Goal: Use online tool/utility: Utilize a website feature to perform a specific function

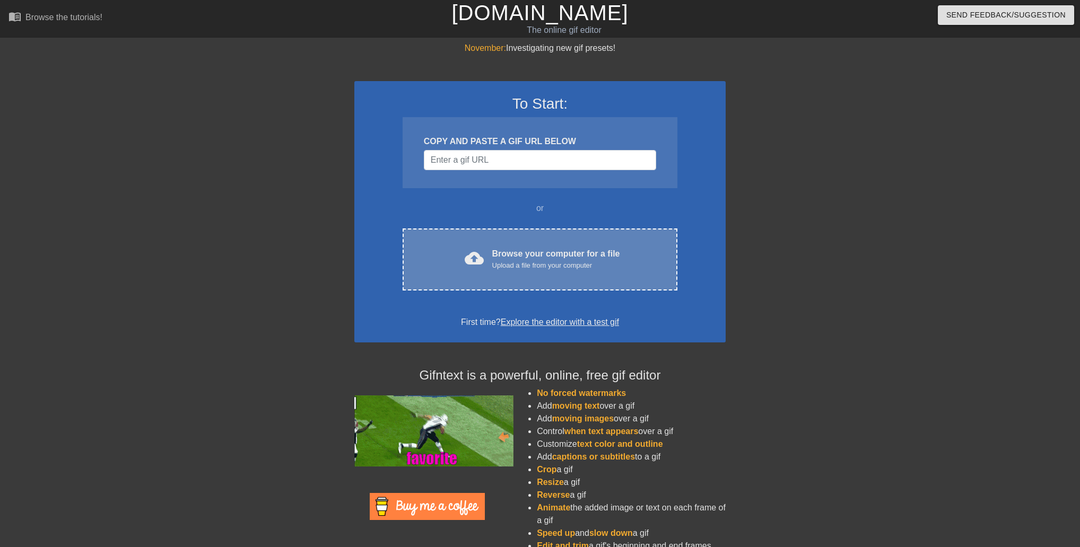
click at [511, 248] on div "Browse your computer for a file Upload a file from your computer" at bounding box center [556, 259] width 128 height 23
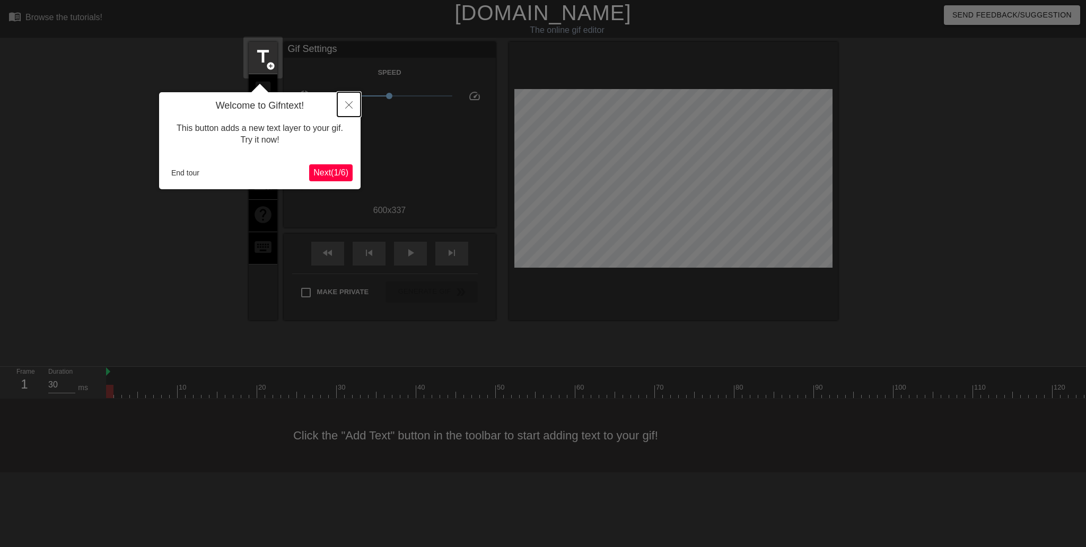
click at [351, 104] on icon "Close" at bounding box center [348, 104] width 7 height 7
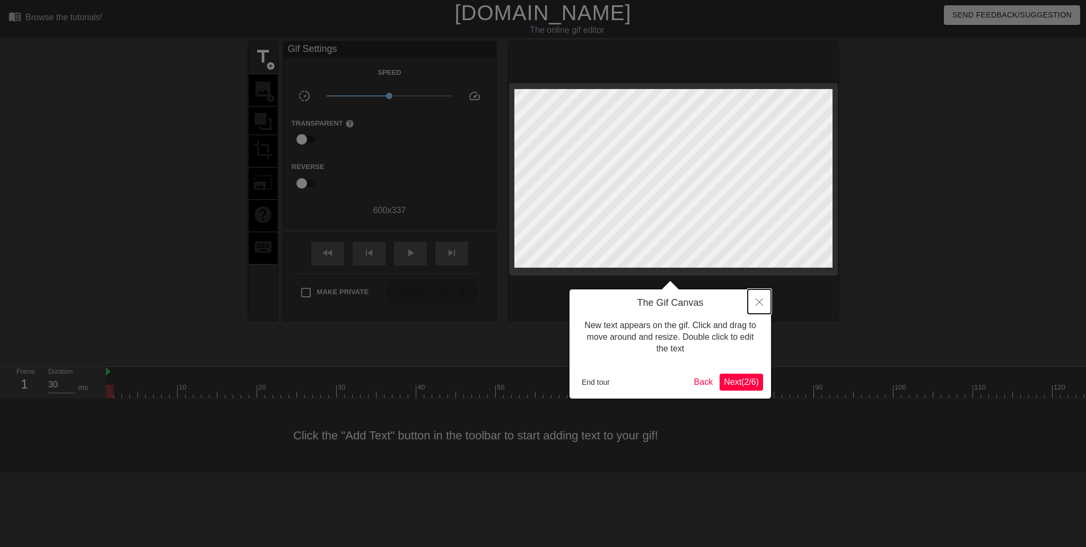
click at [763, 301] on button "Close" at bounding box center [759, 302] width 23 height 24
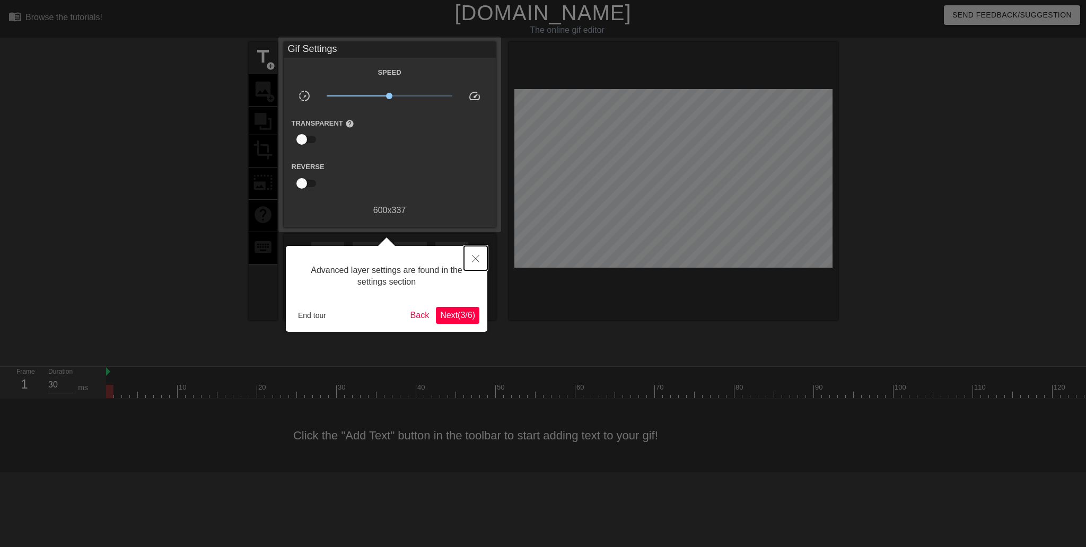
click at [475, 260] on icon "Close" at bounding box center [475, 258] width 7 height 7
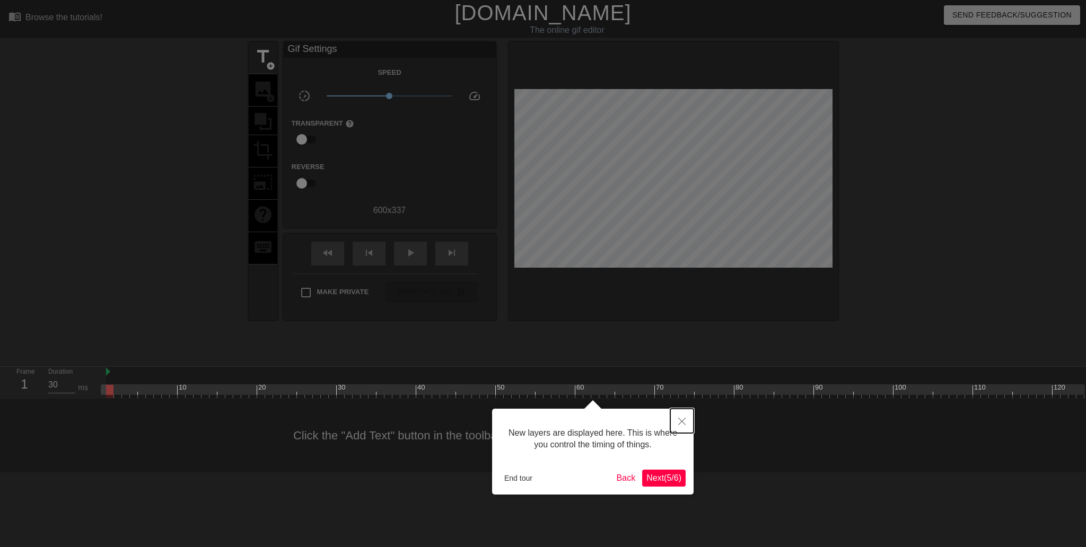
click at [683, 418] on button "Close" at bounding box center [681, 421] width 23 height 24
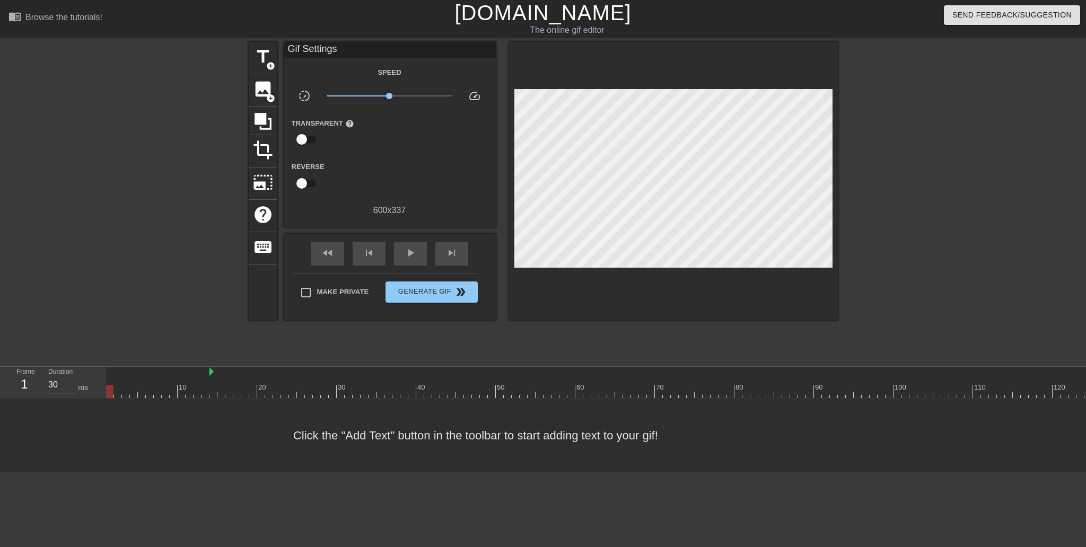
drag, startPoint x: 107, startPoint y: 372, endPoint x: 223, endPoint y: 376, distance: 115.7
click at [212, 376] on div at bounding box center [209, 372] width 5 height 11
type input "40"
drag, startPoint x: 226, startPoint y: 372, endPoint x: 259, endPoint y: 364, distance: 33.8
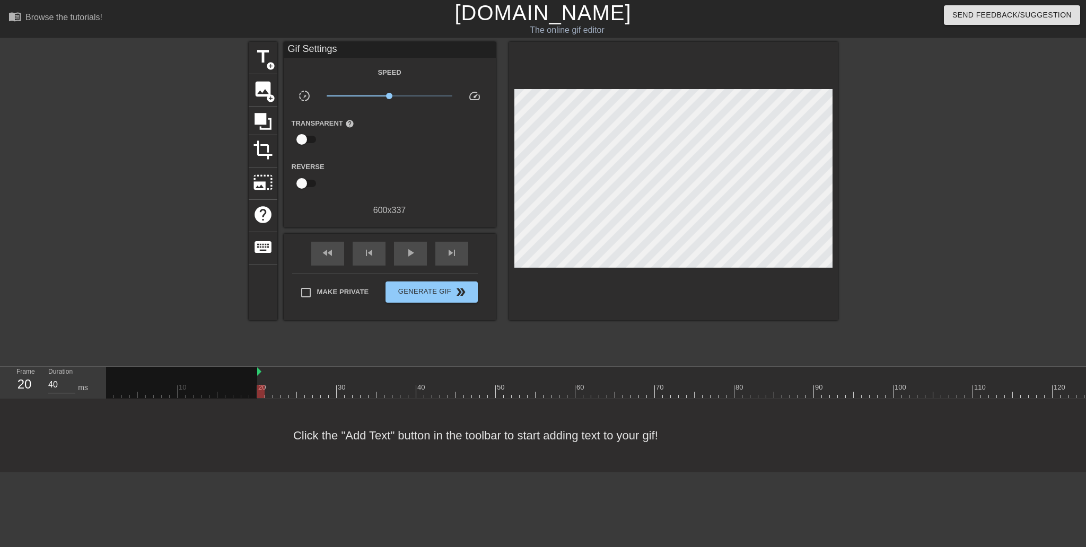
click at [259, 364] on div "menu_book Browse the tutorials! [DOMAIN_NAME] The online gif editor Send Feedba…" at bounding box center [543, 236] width 1086 height 472
click at [258, 65] on span "title" at bounding box center [263, 57] width 20 height 20
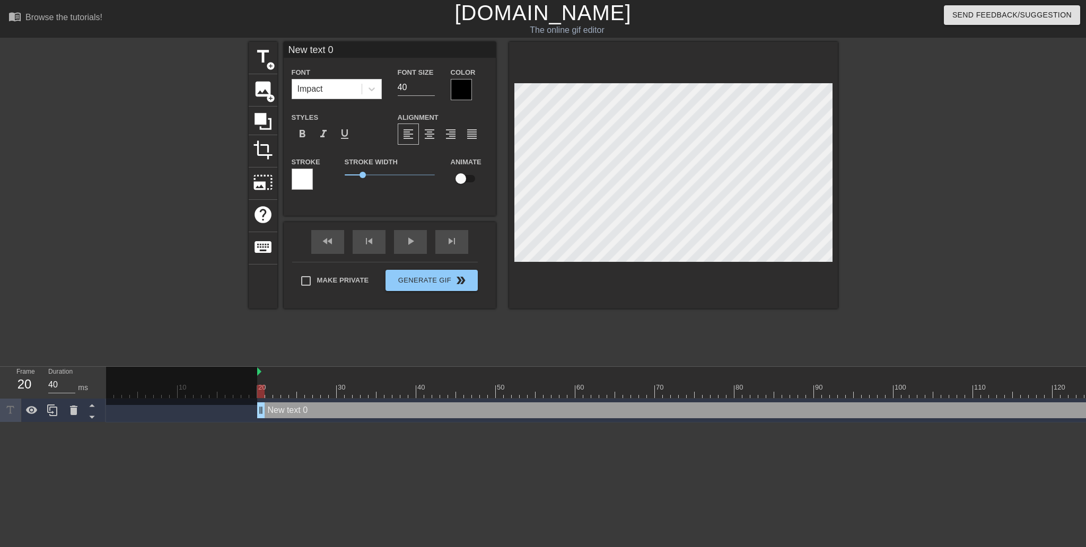
scroll to position [1, 3]
type input "#"
type textarea "#"
type input "#h"
type textarea "#h"
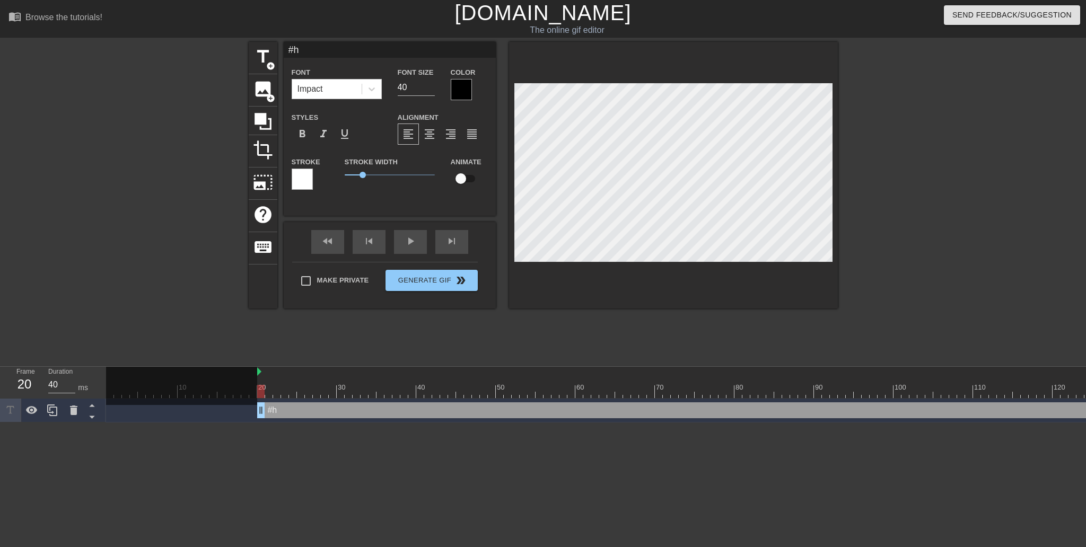
type input "#hs"
type textarea "#hs"
type input "#hsr"
type textarea "#hsr"
type input "#hsr-"
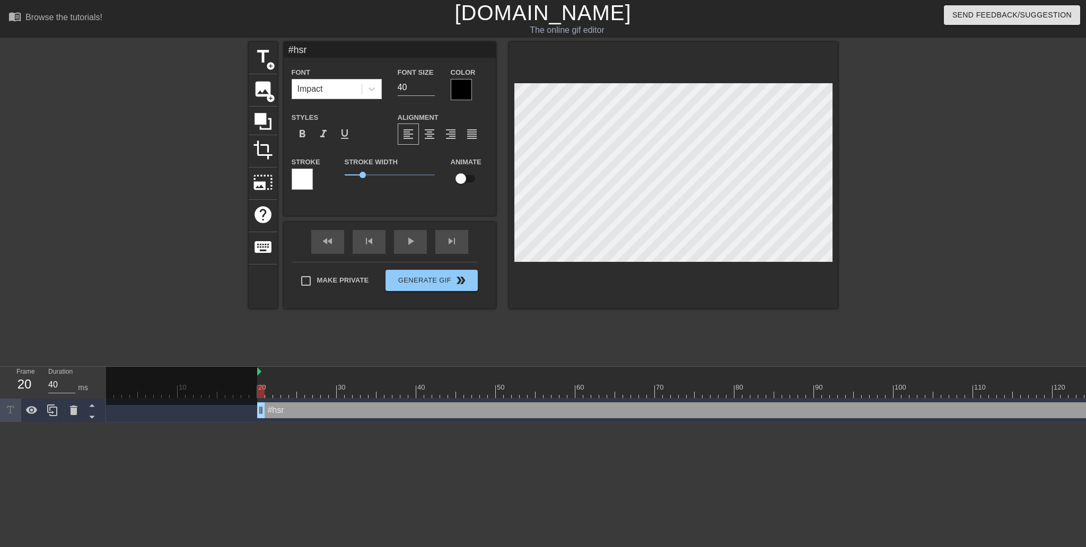
type textarea "#hsr-"
type input "#hsr-h"
type textarea "#hsr-h"
type input "#hsr-he"
type textarea "#hsr-he"
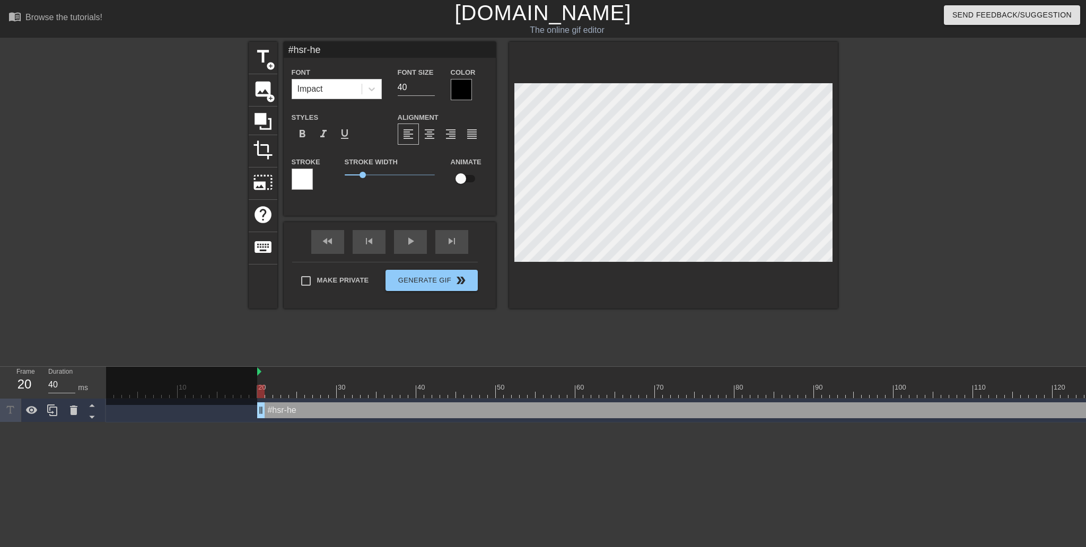
type input "#hsr-hel"
type textarea "#hsr-hel"
type input "#hsr-help"
type textarea "#hsr-help"
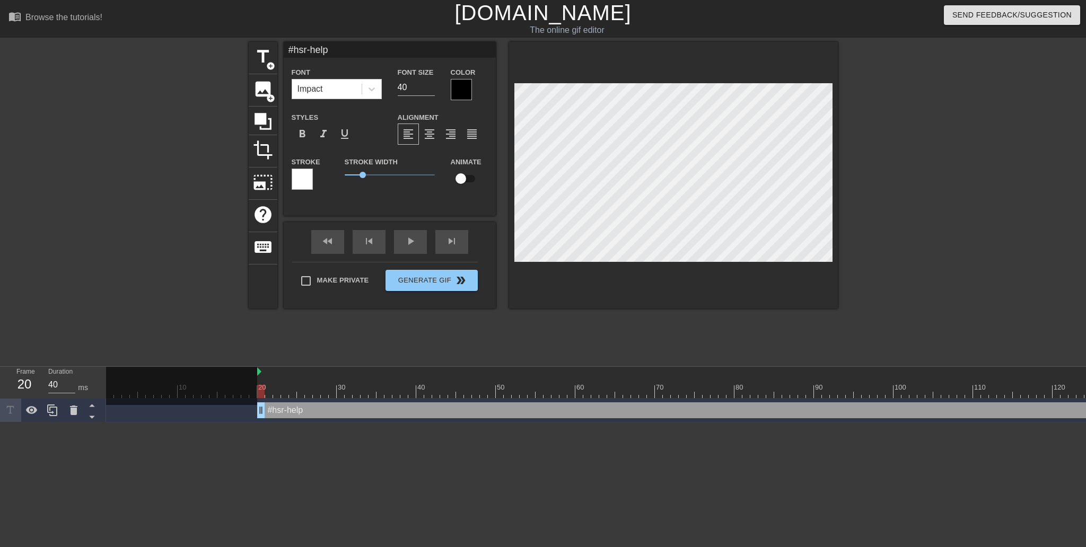
drag, startPoint x: 476, startPoint y: 86, endPoint x: 470, endPoint y: 85, distance: 6.0
click at [472, 85] on div "Color" at bounding box center [469, 83] width 37 height 34
click at [470, 85] on div at bounding box center [461, 89] width 21 height 21
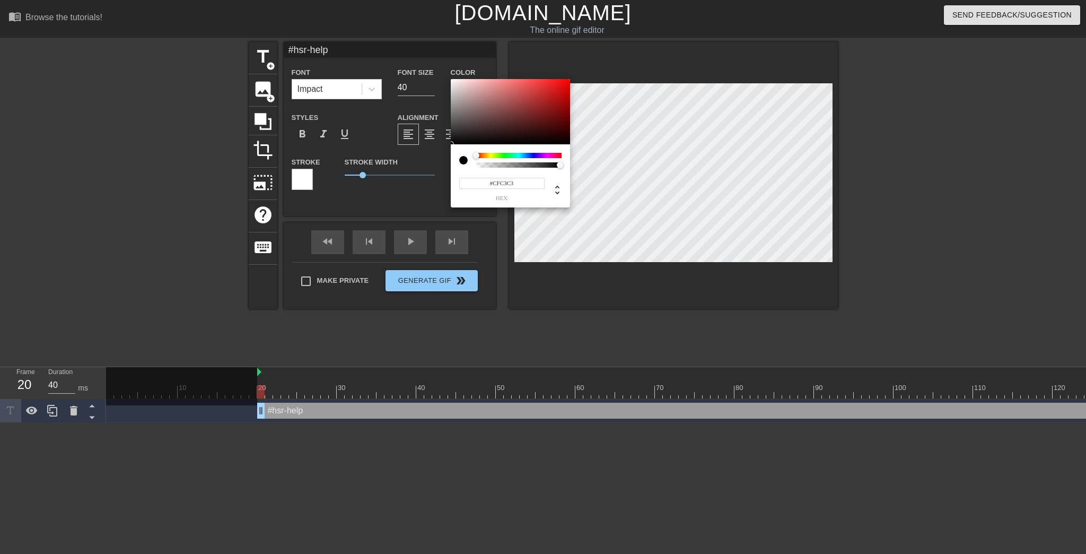
type input "#FFFFFF"
drag, startPoint x: 459, startPoint y: 95, endPoint x: 424, endPoint y: 55, distance: 53.4
click at [424, 55] on div "#FFFFFF hex" at bounding box center [543, 277] width 1086 height 554
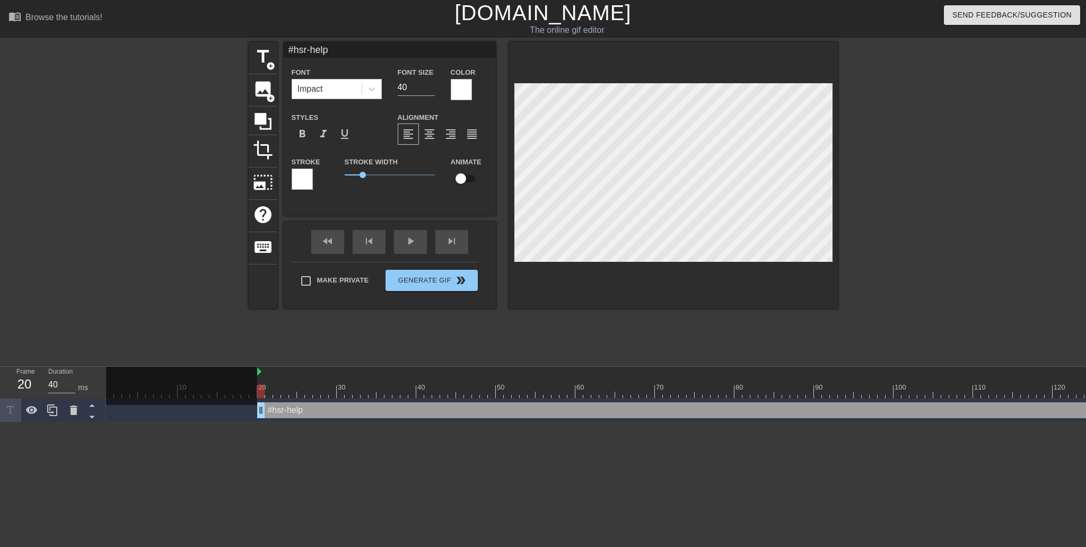
click at [309, 181] on div at bounding box center [302, 179] width 21 height 21
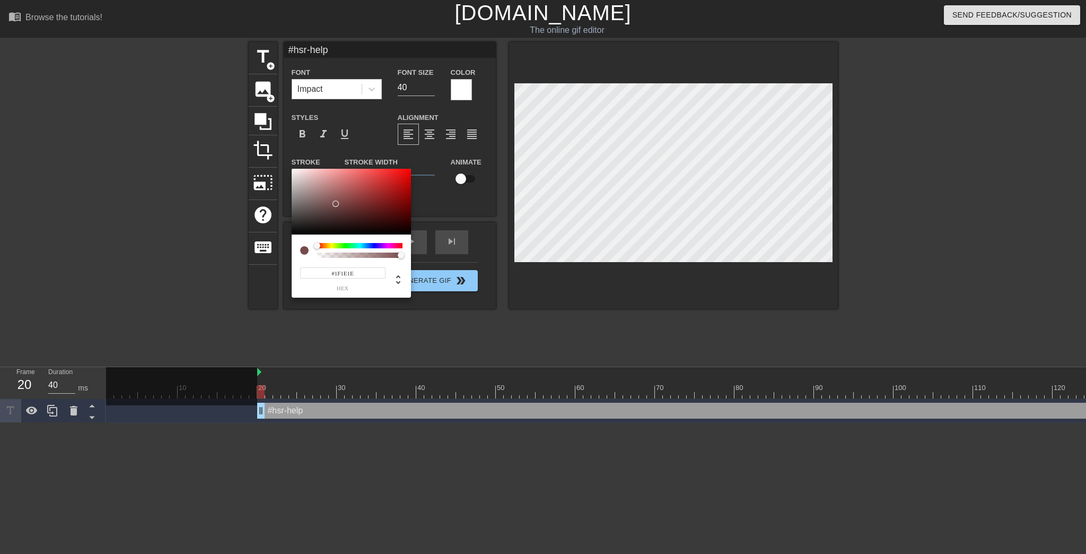
type input "#000000"
drag, startPoint x: 335, startPoint y: 204, endPoint x: 201, endPoint y: 267, distance: 147.8
click at [201, 267] on div "#000000 hex" at bounding box center [543, 277] width 1086 height 554
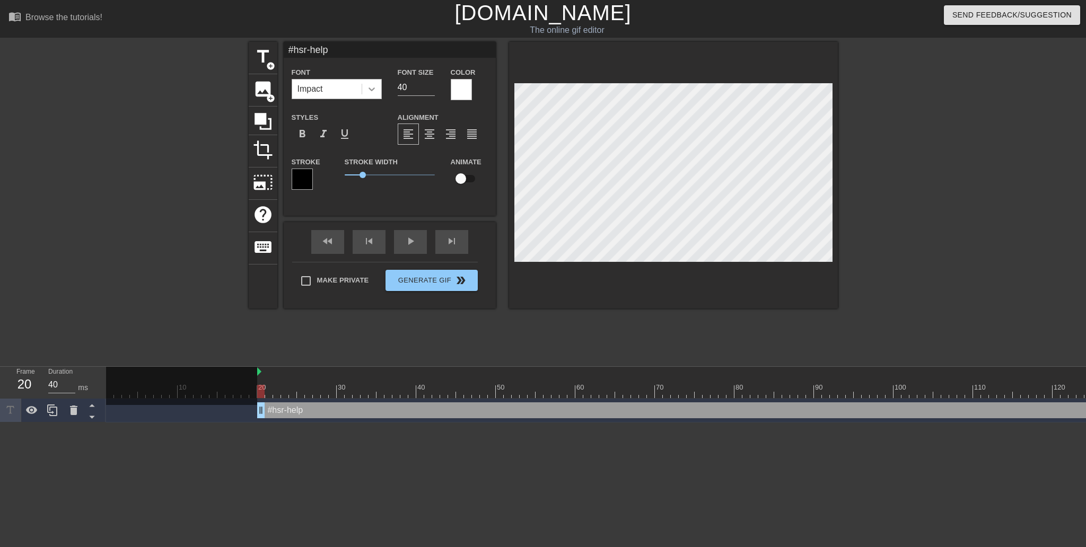
click at [365, 89] on div at bounding box center [371, 89] width 19 height 19
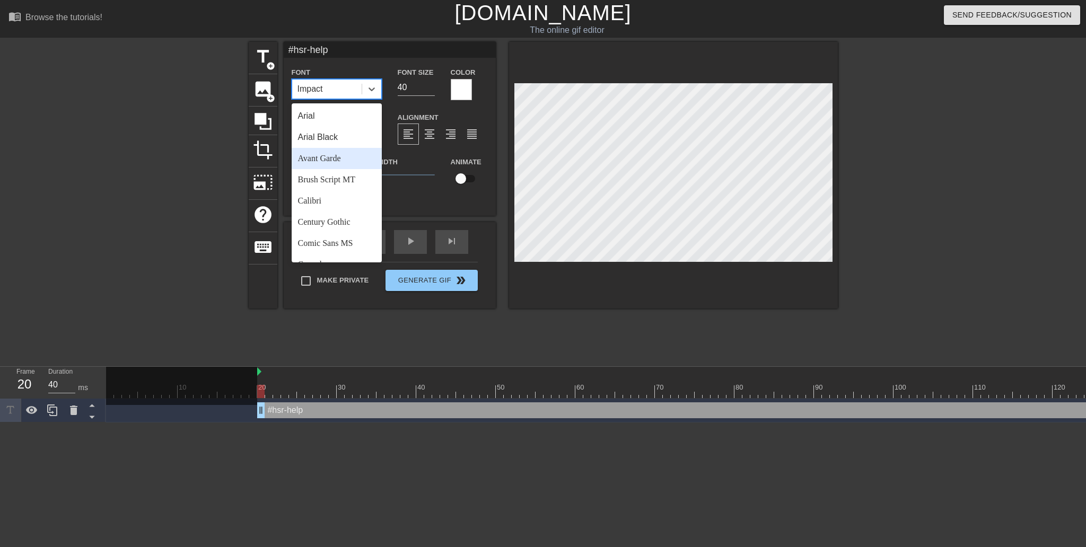
click at [341, 159] on div "Avant Garde" at bounding box center [337, 158] width 90 height 21
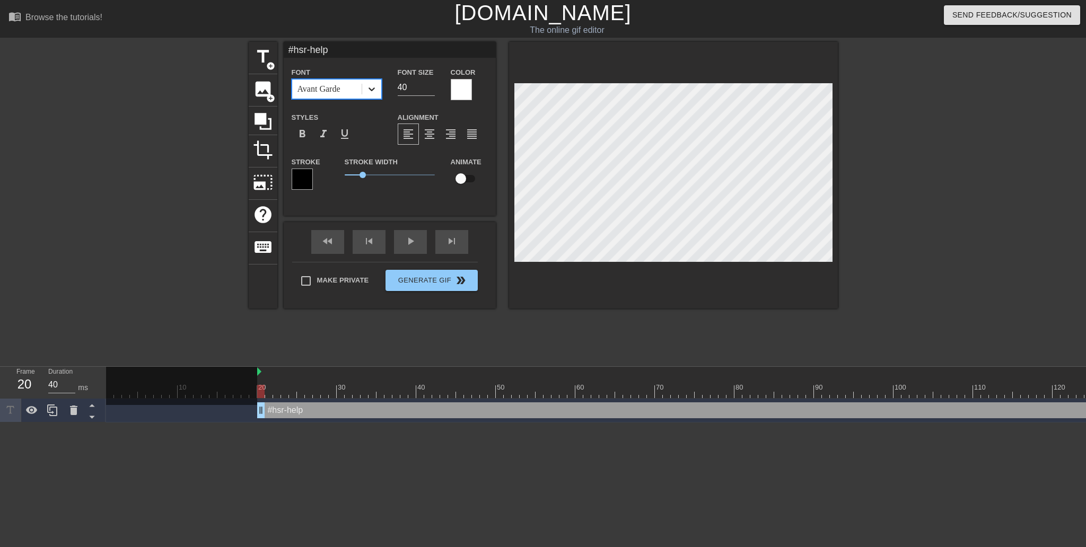
click at [376, 98] on div at bounding box center [371, 89] width 19 height 19
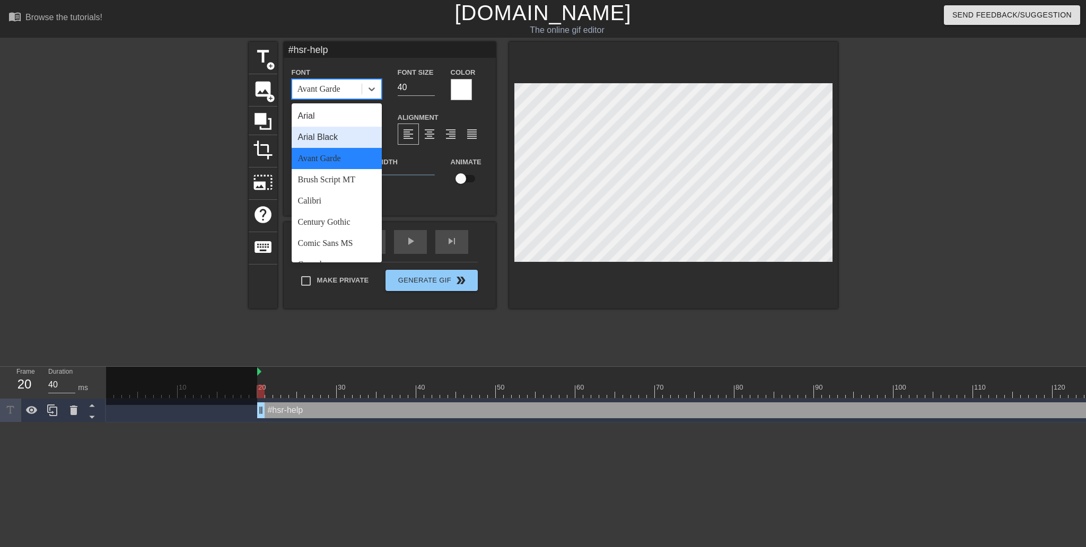
click at [344, 130] on div "Arial Black" at bounding box center [337, 137] width 90 height 21
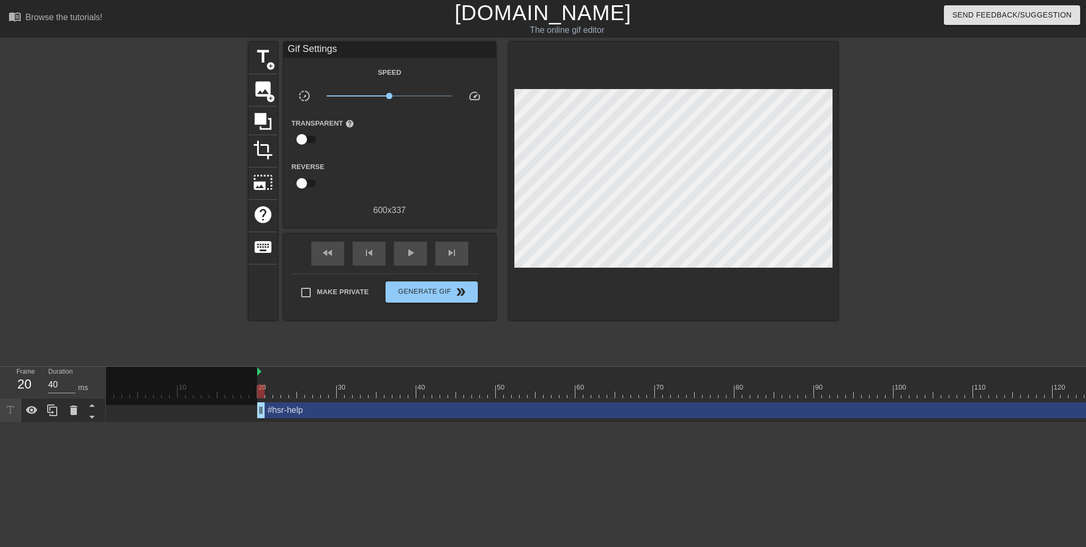
click at [898, 172] on div at bounding box center [930, 201] width 159 height 318
click at [414, 244] on div "play_arrow" at bounding box center [410, 254] width 33 height 24
click at [413, 250] on span "pause" at bounding box center [410, 253] width 13 height 13
click at [265, 145] on span "crop" at bounding box center [263, 150] width 20 height 20
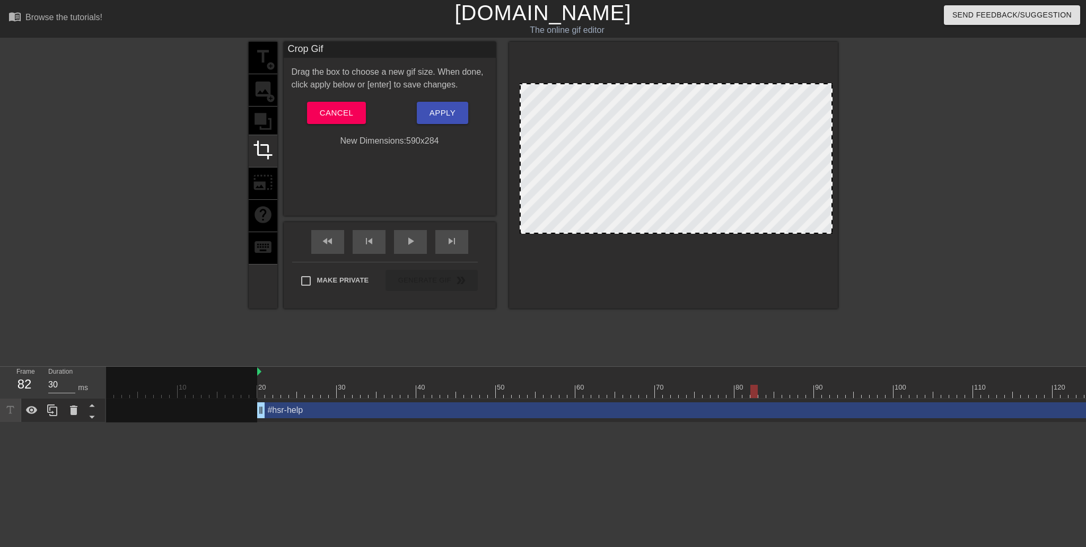
drag, startPoint x: 516, startPoint y: 261, endPoint x: 522, endPoint y: 233, distance: 28.6
click at [522, 233] on div at bounding box center [520, 232] width 11 height 11
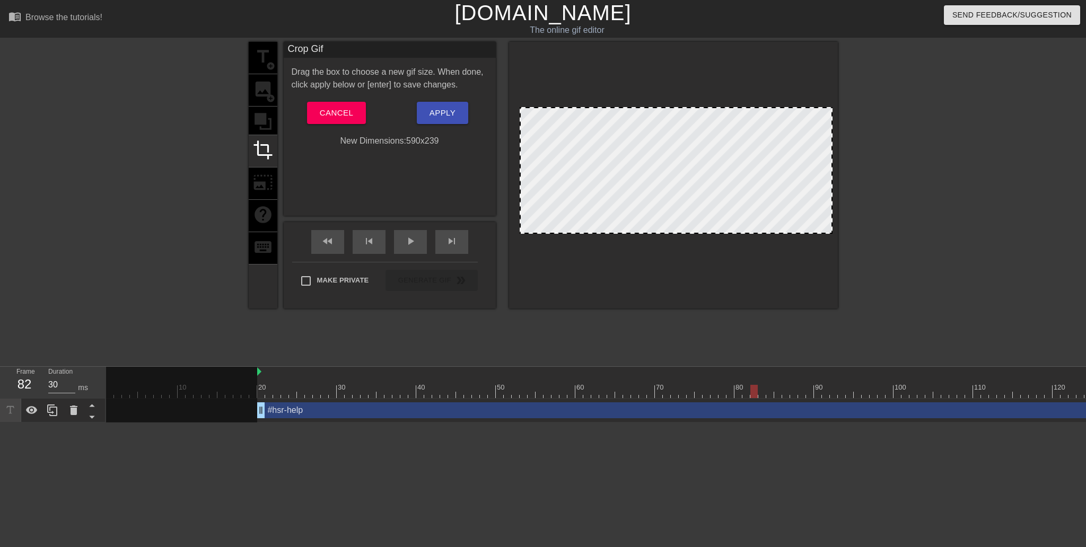
drag, startPoint x: 829, startPoint y: 84, endPoint x: 836, endPoint y: 108, distance: 24.7
click at [836, 108] on div at bounding box center [673, 175] width 329 height 267
click at [442, 120] on button "Apply" at bounding box center [442, 113] width 51 height 22
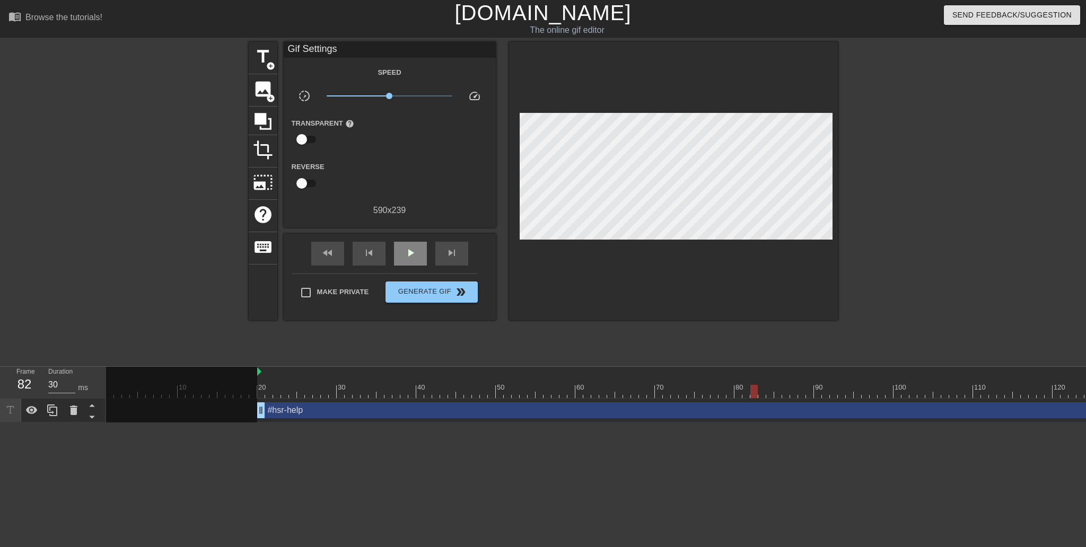
click at [405, 260] on div "play_arrow" at bounding box center [410, 254] width 33 height 24
click at [415, 259] on div "pause" at bounding box center [410, 254] width 33 height 24
drag, startPoint x: 853, startPoint y: 391, endPoint x: 844, endPoint y: 392, distance: 9.6
click at [844, 392] on div at bounding box center [897, 391] width 1583 height 13
drag, startPoint x: 851, startPoint y: 392, endPoint x: 755, endPoint y: 387, distance: 95.6
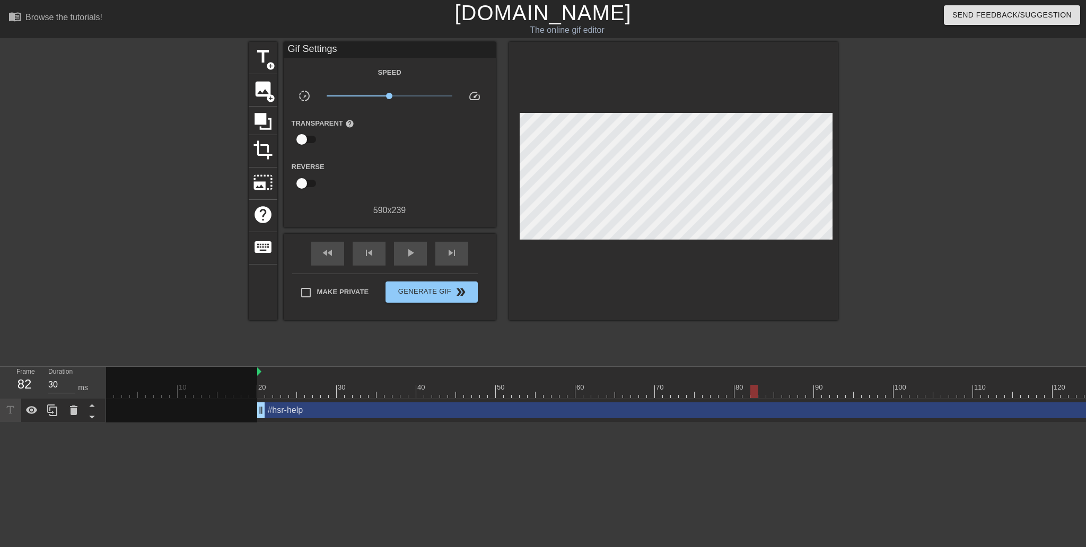
click at [755, 387] on div at bounding box center [897, 391] width 1583 height 13
click at [1063, 412] on div "#hsr-help drag_handle drag_handle" at bounding box center [973, 410] width 1432 height 16
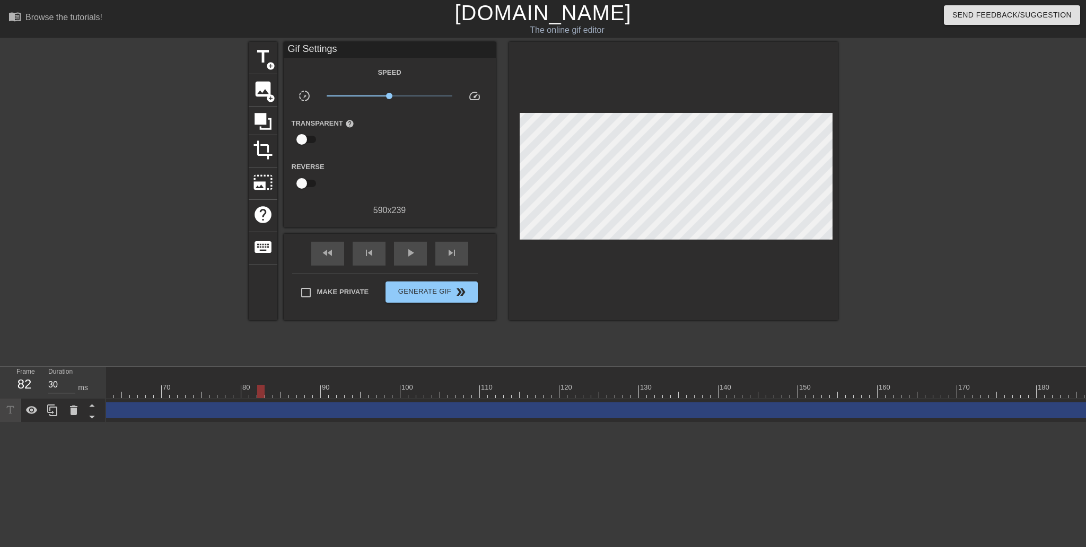
scroll to position [0, 612]
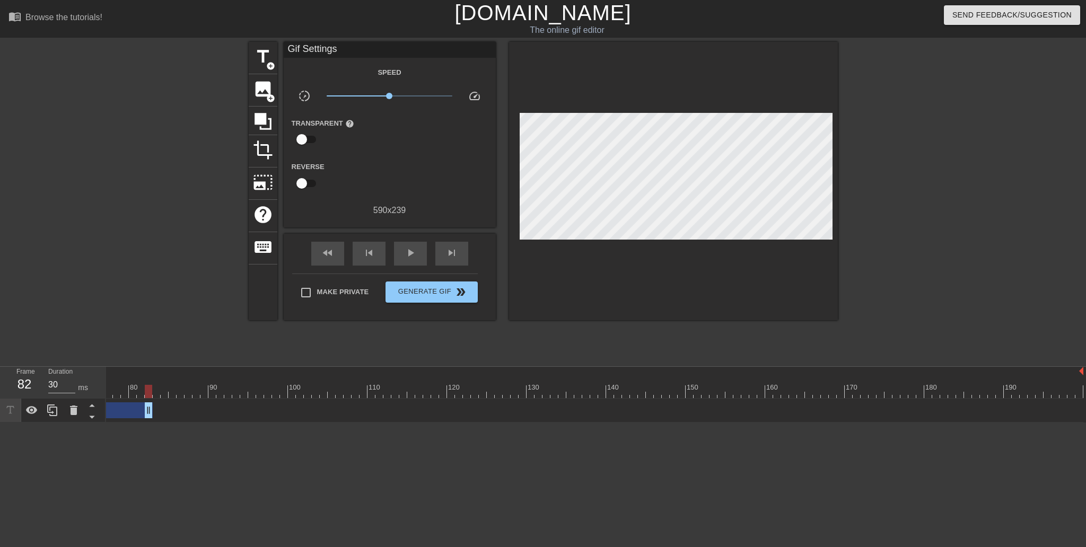
drag, startPoint x: 1071, startPoint y: 411, endPoint x: 515, endPoint y: 433, distance: 555.6
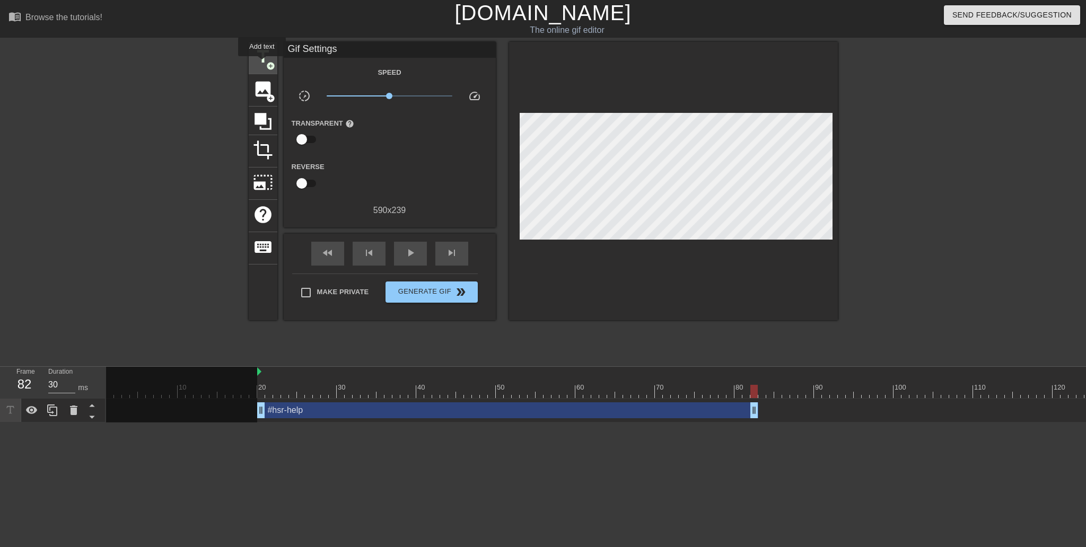
click at [261, 64] on span "title" at bounding box center [263, 57] width 20 height 20
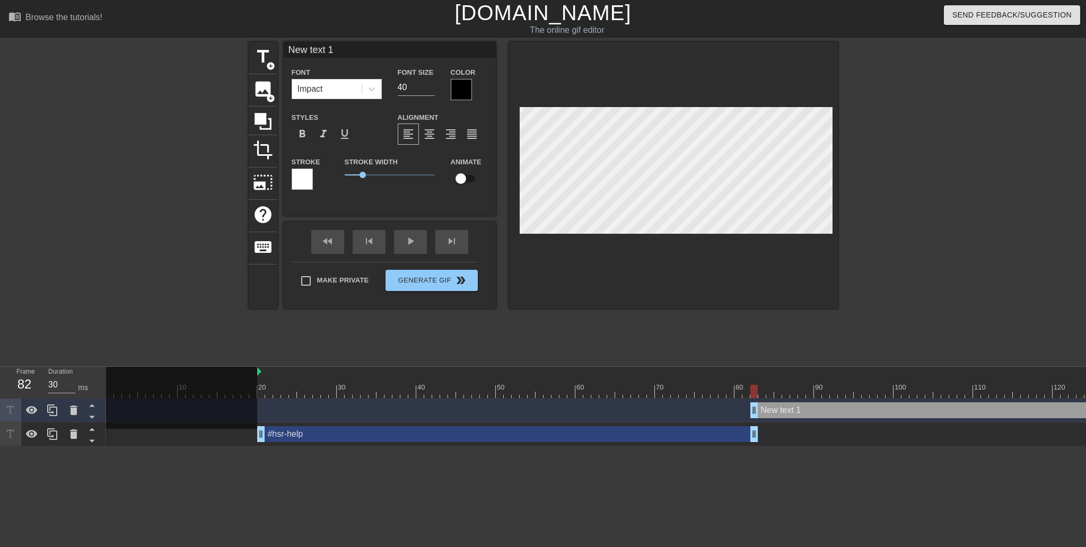
type input "40"
drag, startPoint x: 755, startPoint y: 409, endPoint x: 761, endPoint y: 409, distance: 5.9
type input "I"
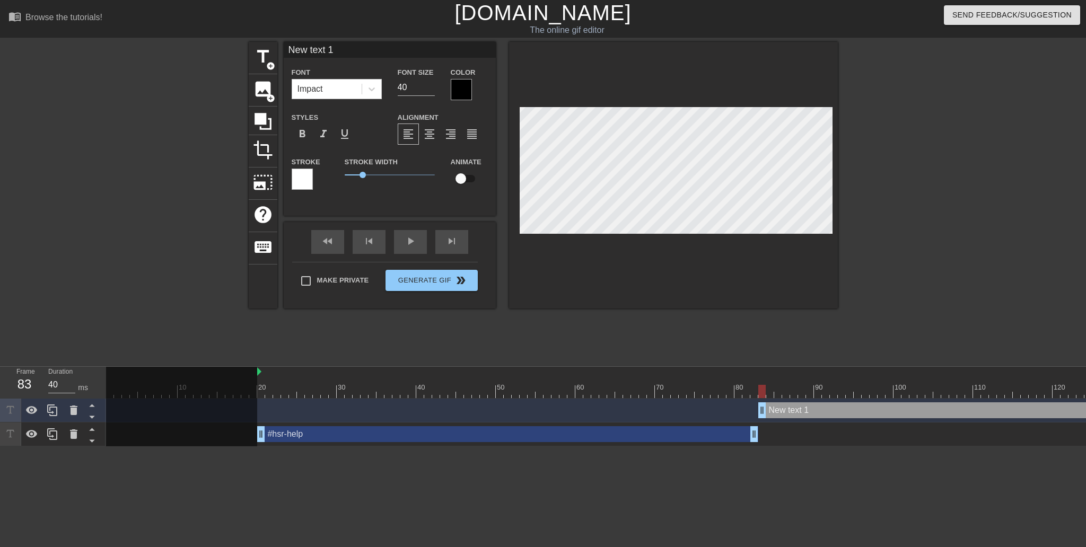
type textarea "I"
type input "It"
type textarea "It"
type input "Its"
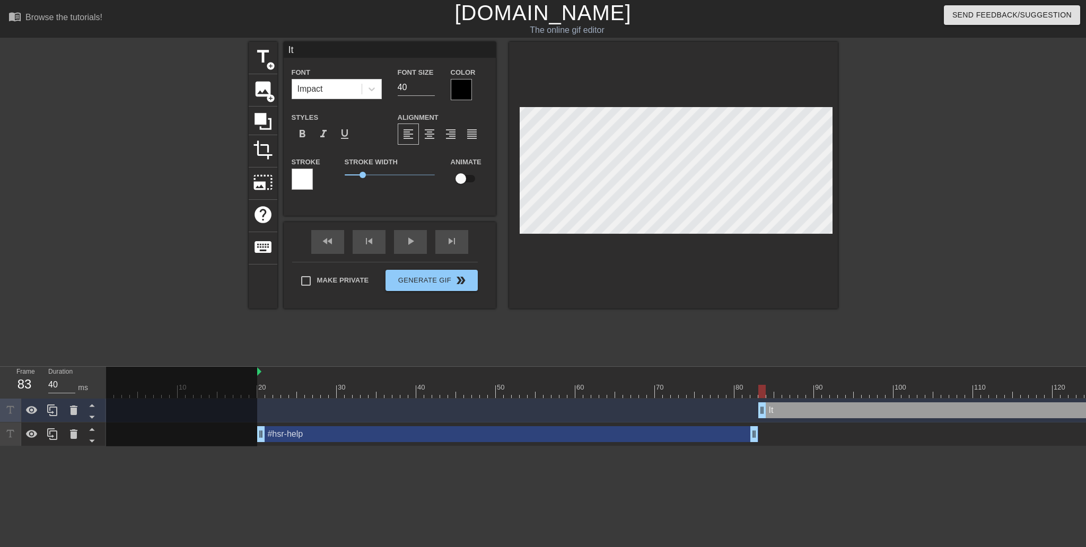
type textarea "Its"
type input "Itsu"
type textarea "Itsu"
type input "Itsuk"
type textarea "Itsuk"
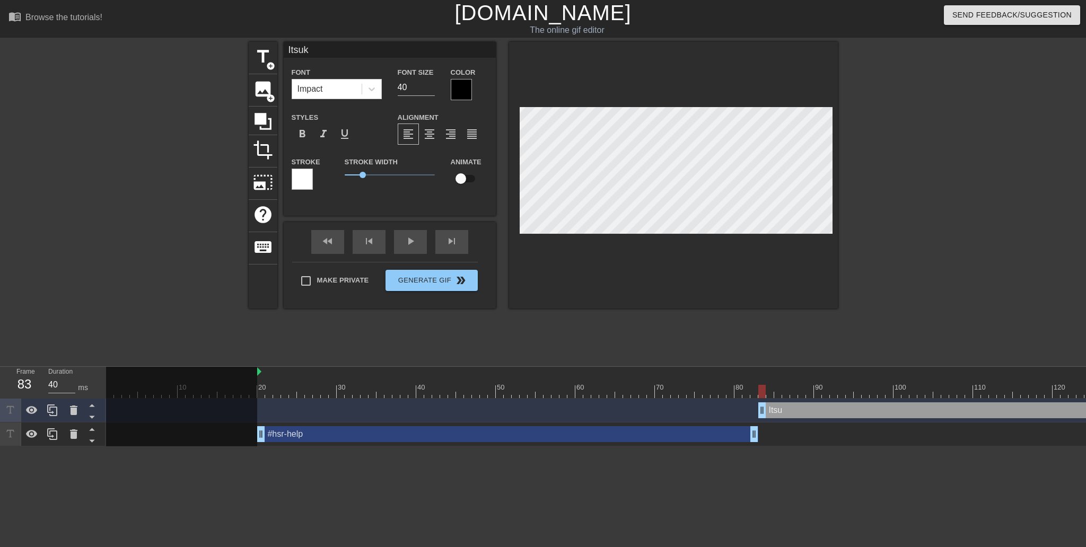
type input "Itsuki"
type textarea "Itsuki"
click at [367, 86] on icon at bounding box center [371, 89] width 11 height 11
click at [302, 185] on div at bounding box center [302, 179] width 21 height 21
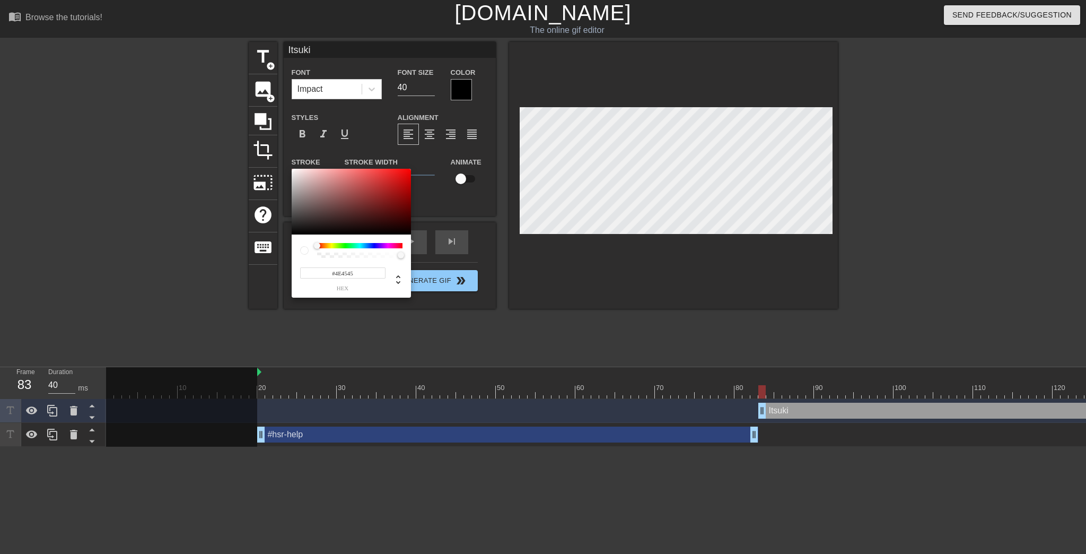
type input "#000000"
drag, startPoint x: 320, startPoint y: 207, endPoint x: 317, endPoint y: 223, distance: 16.9
click at [229, 297] on div "#000000 hex" at bounding box center [543, 277] width 1086 height 554
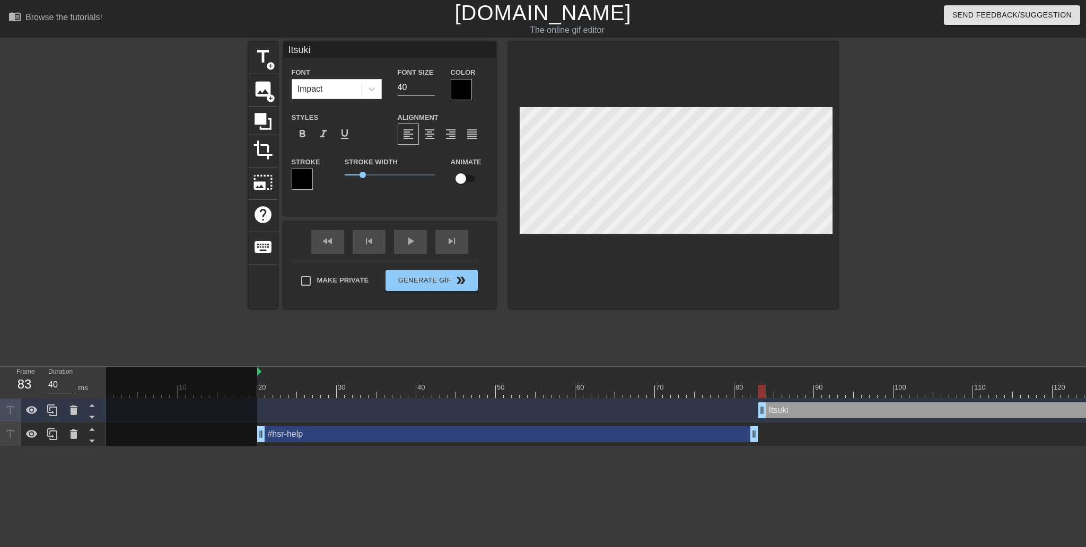
click at [469, 92] on div at bounding box center [461, 89] width 21 height 21
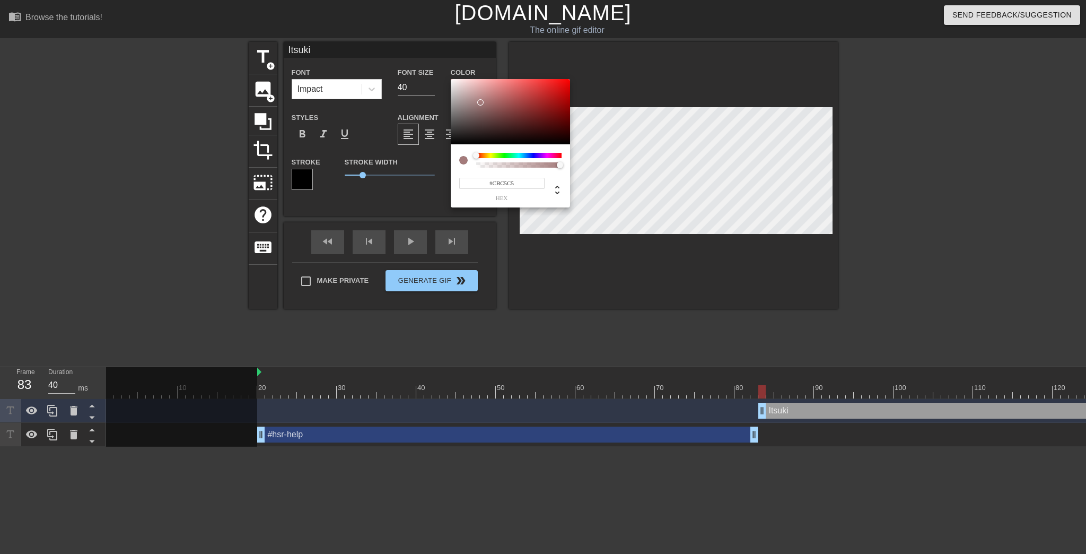
type input "#FFFFFF"
drag, startPoint x: 480, startPoint y: 102, endPoint x: 392, endPoint y: 47, distance: 104.2
click at [392, 46] on div "#FFFFFF hex" at bounding box center [543, 277] width 1086 height 554
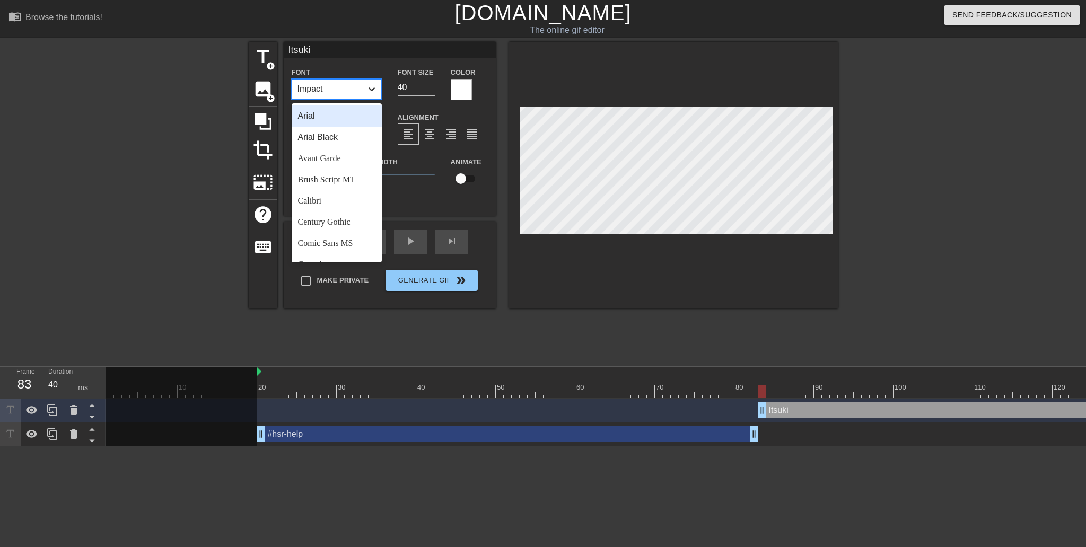
click at [363, 81] on div at bounding box center [371, 89] width 19 height 19
click at [323, 138] on div "Arial Black" at bounding box center [337, 137] width 90 height 21
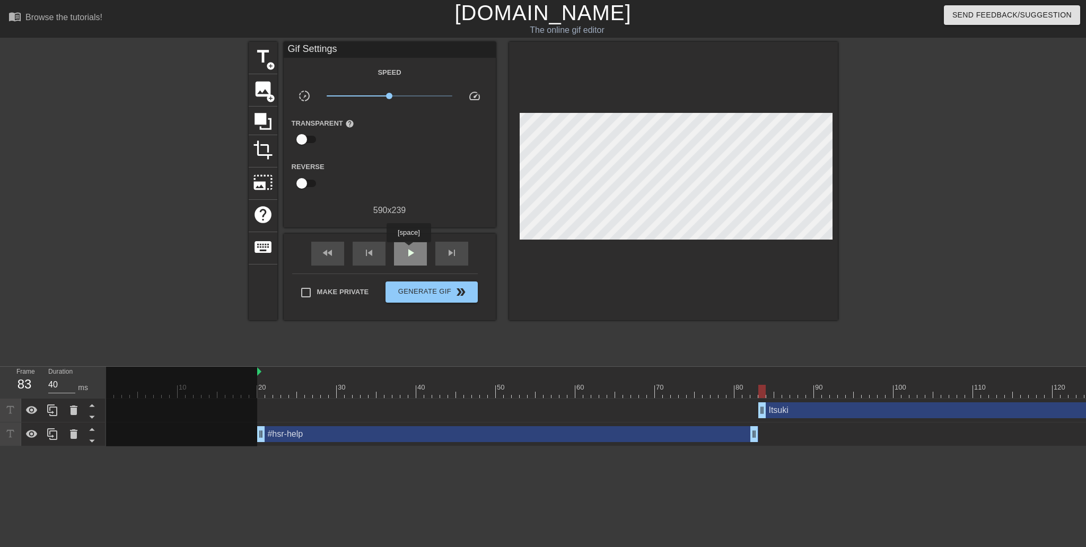
click at [408, 250] on div "play_arrow" at bounding box center [410, 254] width 33 height 24
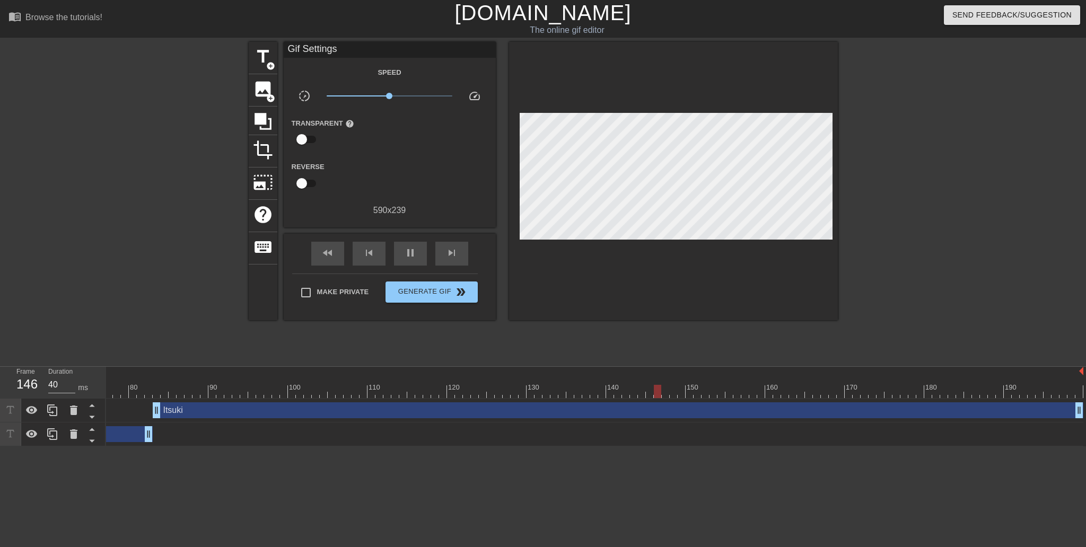
scroll to position [0, 611]
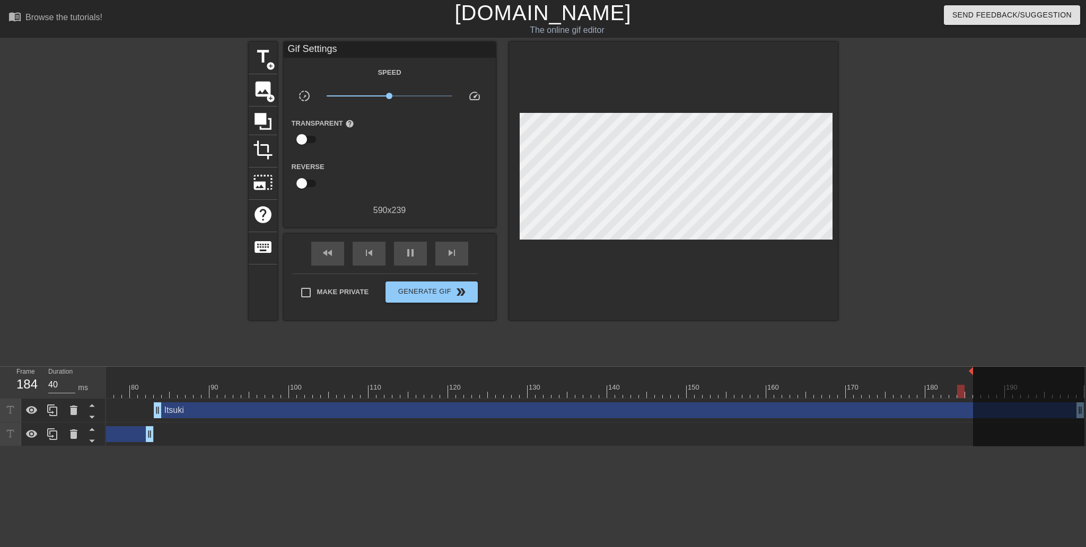
drag, startPoint x: 1074, startPoint y: 370, endPoint x: 965, endPoint y: 369, distance: 108.7
type input "40"
click at [441, 294] on span "Generate Gif double_arrow" at bounding box center [431, 292] width 83 height 13
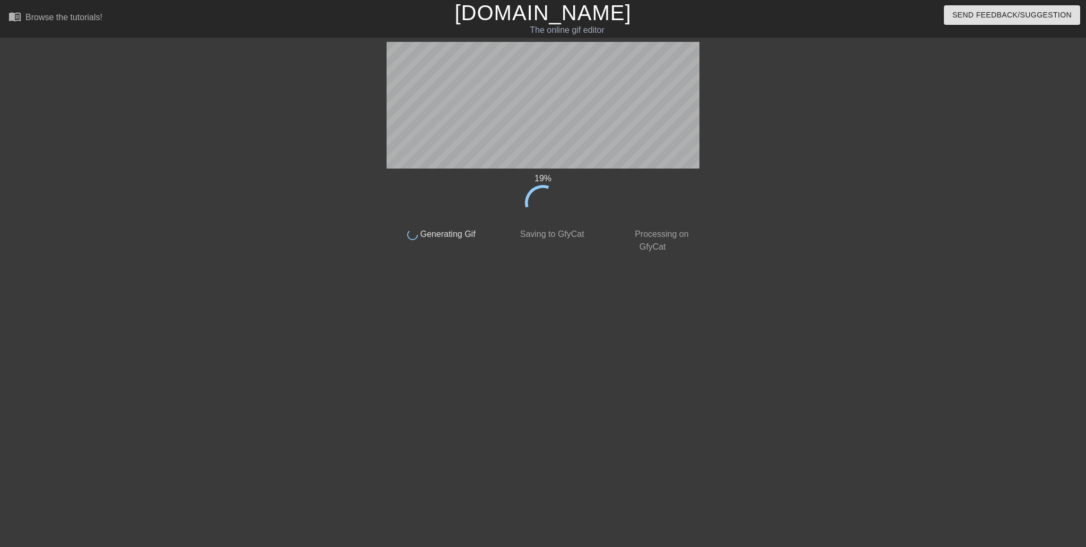
click at [615, 215] on div "19 %" at bounding box center [543, 196] width 313 height 49
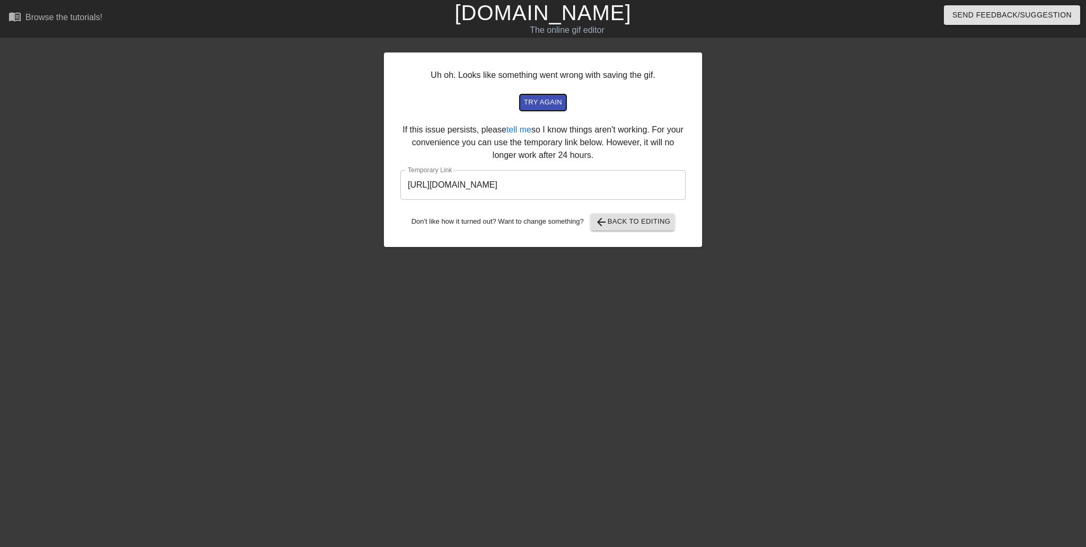
click at [547, 105] on span "try again" at bounding box center [543, 103] width 38 height 12
click at [548, 102] on span "try again" at bounding box center [543, 103] width 38 height 12
click at [627, 221] on span "arrow_back Back to Editing" at bounding box center [633, 222] width 76 height 13
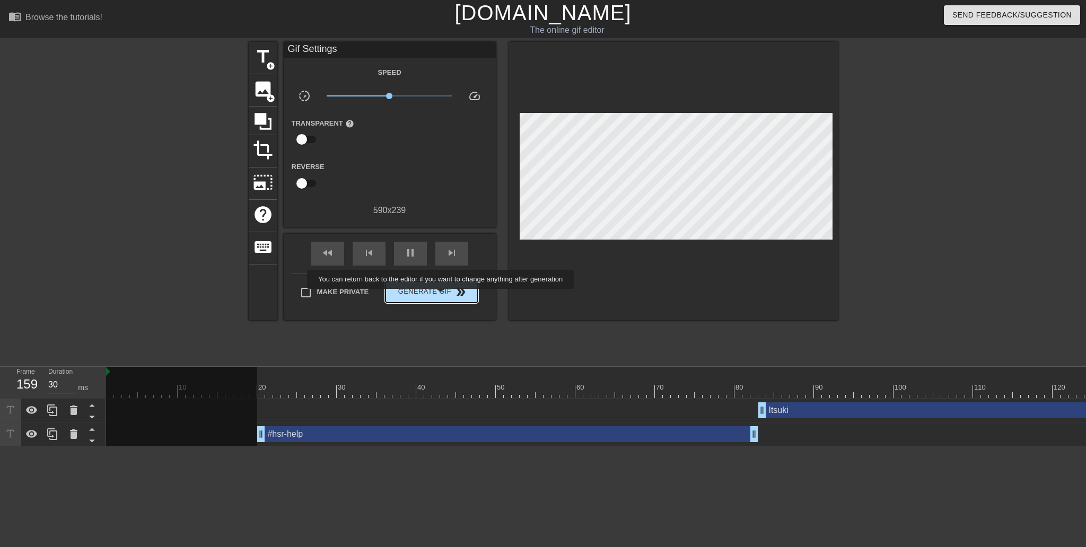
type input "40"
click at [442, 296] on span "Generate Gif double_arrow" at bounding box center [431, 292] width 83 height 13
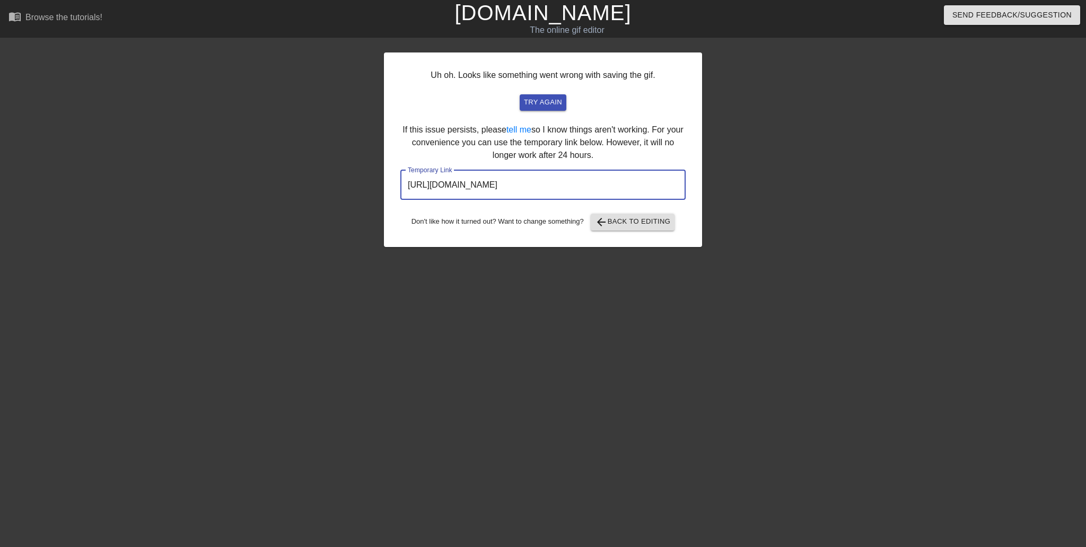
drag, startPoint x: 606, startPoint y: 187, endPoint x: 378, endPoint y: 196, distance: 227.7
click at [378, 196] on div "Uh oh. Looks like something went wrong with saving the gif. try again If this i…" at bounding box center [543, 201] width 1086 height 318
